Goal: Information Seeking & Learning: Learn about a topic

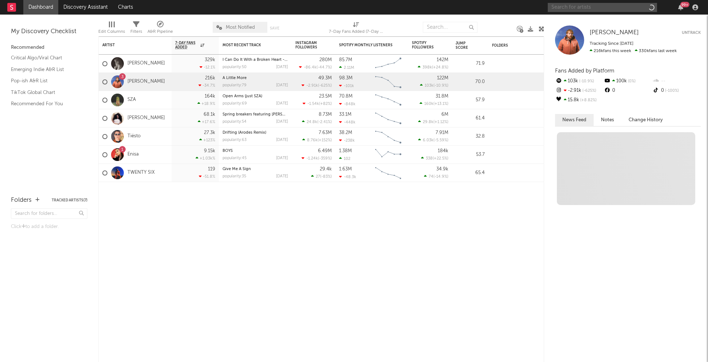
click at [574, 6] on input "text" at bounding box center [602, 7] width 109 height 9
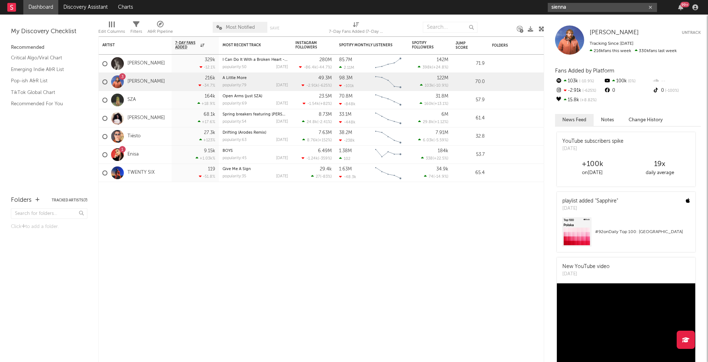
click at [577, 5] on input "sienna" at bounding box center [602, 7] width 109 height 9
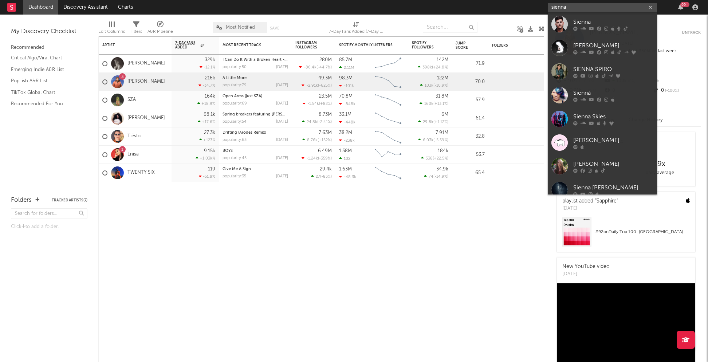
click at [577, 5] on input "sienna" at bounding box center [602, 7] width 109 height 9
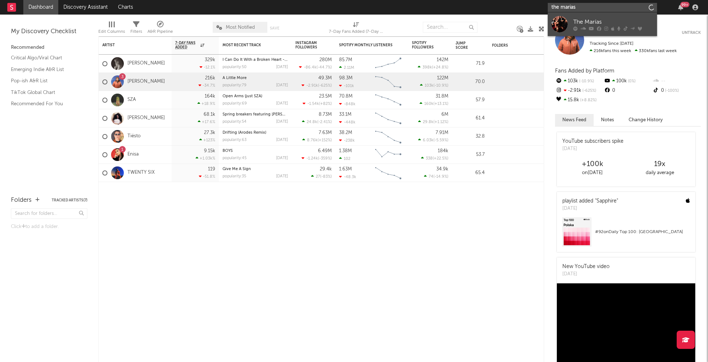
type input "the marias"
click at [589, 24] on div "The Marías" at bounding box center [613, 21] width 80 height 9
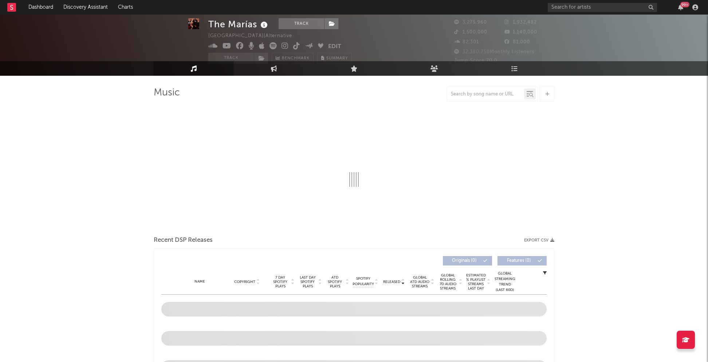
scroll to position [14, 0]
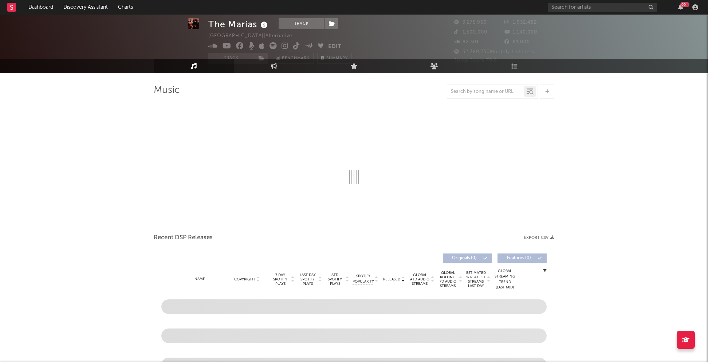
select select "6m"
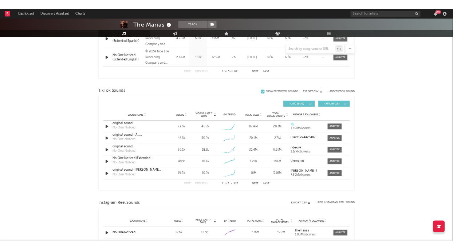
scroll to position [432, 0]
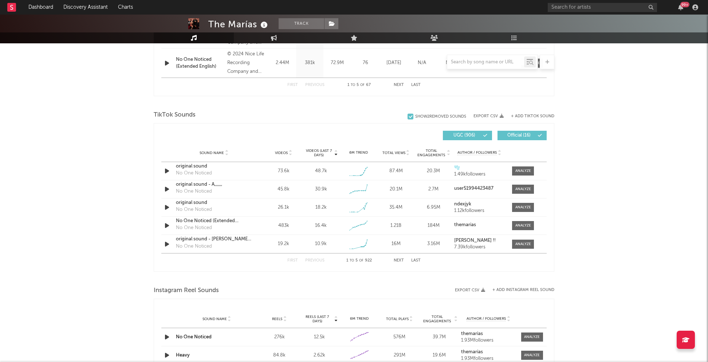
click at [396, 260] on button "Next" at bounding box center [399, 261] width 10 height 4
click at [398, 260] on button "Next" at bounding box center [399, 261] width 10 height 4
click at [315, 260] on button "Previous" at bounding box center [314, 261] width 19 height 4
click at [167, 190] on icon "button" at bounding box center [167, 189] width 8 height 9
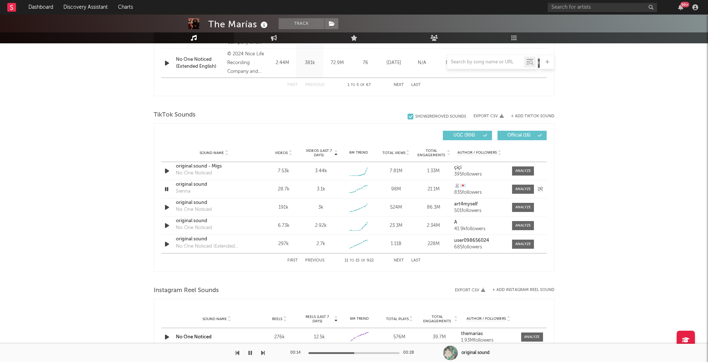
click at [167, 190] on icon "button" at bounding box center [166, 189] width 7 height 9
click at [167, 190] on icon "button" at bounding box center [167, 189] width 8 height 9
click at [168, 190] on icon "button" at bounding box center [166, 189] width 7 height 9
click at [168, 190] on icon "button" at bounding box center [167, 189] width 8 height 9
click at [332, 352] on div at bounding box center [319, 353] width 91 height 2
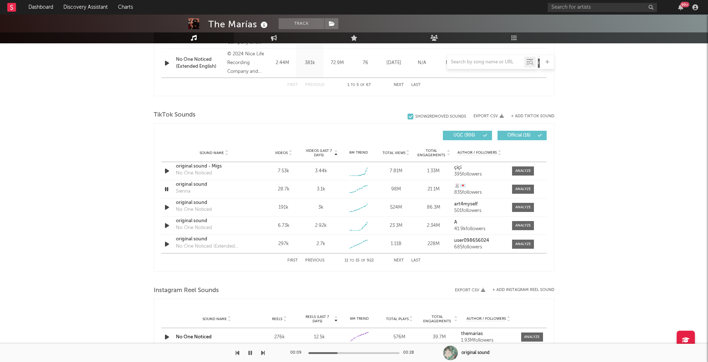
click at [309, 353] on div at bounding box center [292, 353] width 91 height 2
click at [250, 353] on icon "button" at bounding box center [250, 353] width 4 height 6
